Goal: Navigation & Orientation: Find specific page/section

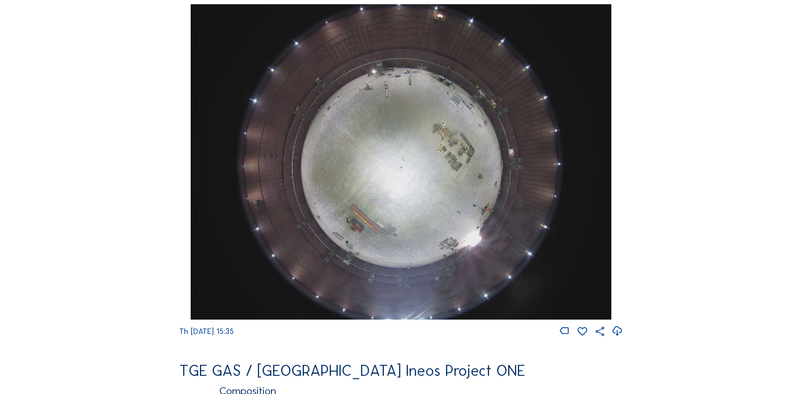
scroll to position [845, 0]
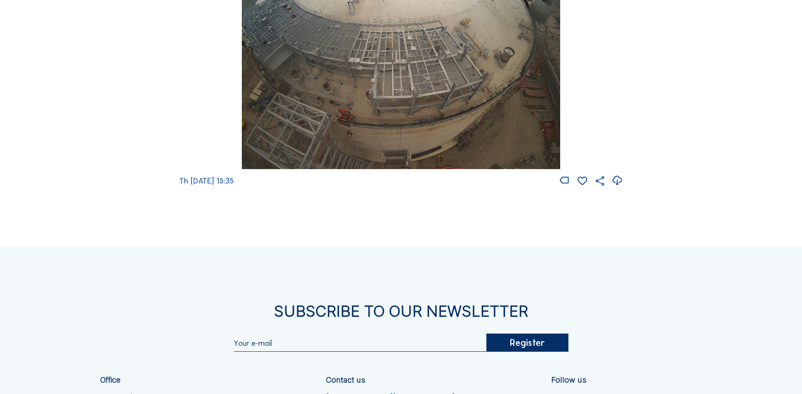
scroll to position [1174, 0]
